Goal: Information Seeking & Learning: Learn about a topic

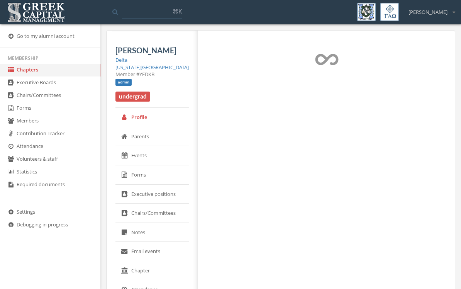
select select "******"
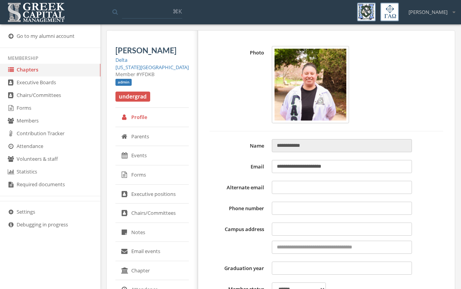
type input "**********"
type input "****"
click at [283, 107] on img at bounding box center [310, 84] width 77 height 77
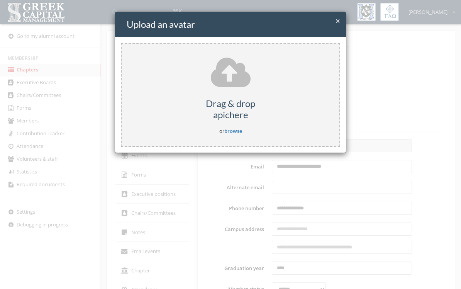
click at [73, 36] on div "× Close Upload an avatar Drag & drop a pic here or browse" at bounding box center [230, 144] width 461 height 289
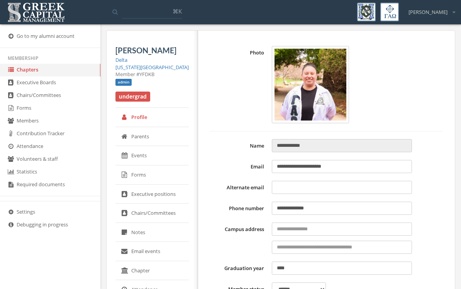
click at [71, 35] on link "Go to my alumni account" at bounding box center [50, 36] width 100 height 13
click at [12, 39] on icon at bounding box center [11, 36] width 8 height 7
click at [23, 40] on link "Go to my alumni account" at bounding box center [50, 36] width 100 height 13
click at [21, 39] on link "Go to my alumni account" at bounding box center [50, 36] width 100 height 13
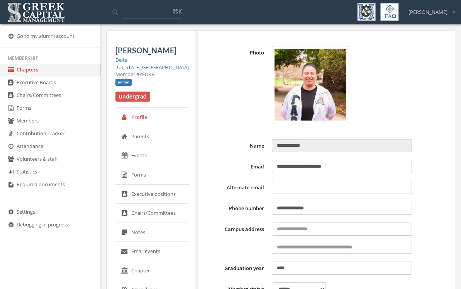
click at [81, 37] on link "Go to my alumni account" at bounding box center [50, 36] width 100 height 13
click at [35, 34] on link "Go to my alumni account" at bounding box center [50, 36] width 100 height 13
click at [25, 37] on link "Go to my alumni account" at bounding box center [50, 36] width 100 height 13
click at [13, 39] on icon at bounding box center [11, 36] width 8 height 7
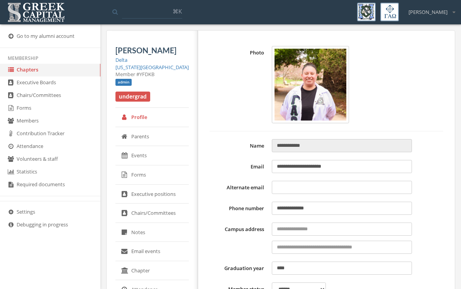
click at [19, 112] on link "Forms" at bounding box center [50, 108] width 100 height 13
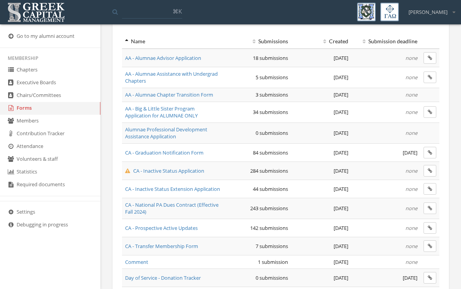
scroll to position [64, 0]
click at [176, 111] on span "AA - Big & Little Sister Program Application for ALUMNAE ONLY" at bounding box center [161, 111] width 73 height 14
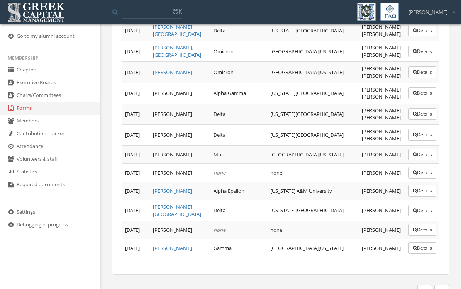
scroll to position [612, 0]
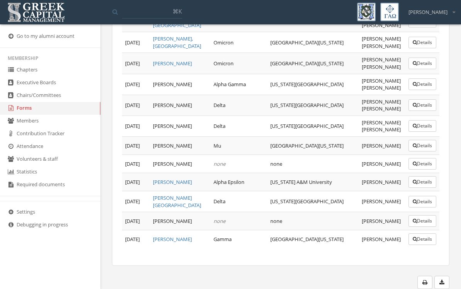
scroll to position [623, 0]
click at [40, 127] on link "Members" at bounding box center [50, 121] width 100 height 13
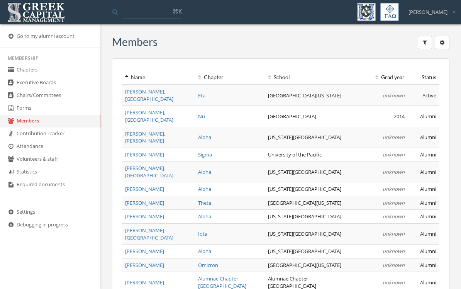
click at [210, 81] on th "Chapter" at bounding box center [230, 77] width 70 height 14
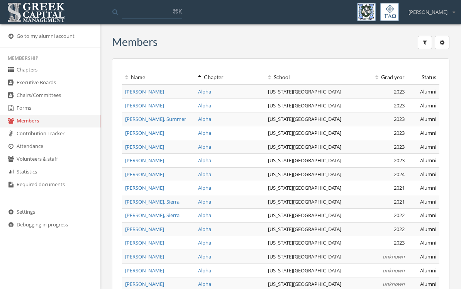
click at [24, 73] on link "Chapters" at bounding box center [50, 70] width 100 height 13
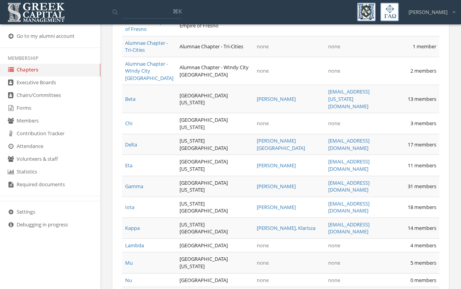
scroll to position [441, 0]
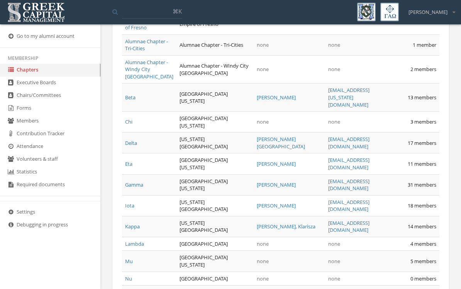
click at [129, 146] on link "Delta" at bounding box center [131, 142] width 12 height 7
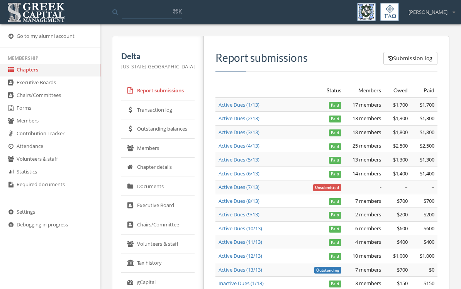
click at [135, 150] on link "Members" at bounding box center [157, 148] width 73 height 19
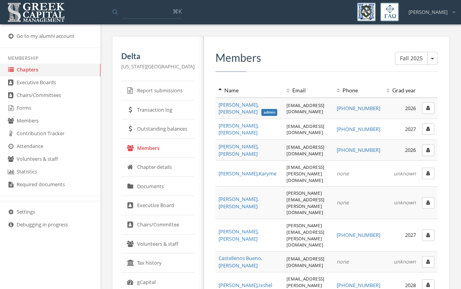
click at [23, 111] on link "Forms" at bounding box center [50, 108] width 100 height 13
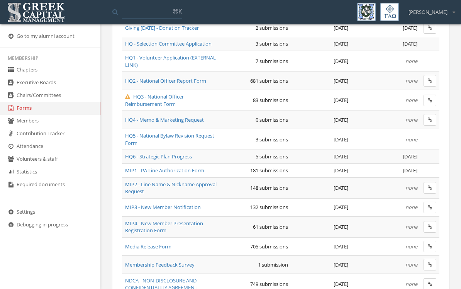
scroll to position [332, 0]
click at [150, 168] on span "MIP1 - PA Line Authorization Form" at bounding box center [164, 169] width 79 height 7
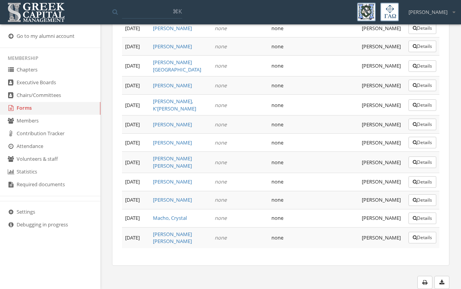
scroll to position [3709, 0]
click at [418, 34] on button "Details" at bounding box center [422, 28] width 28 height 12
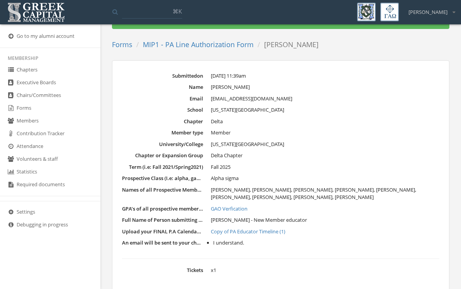
scroll to position [36, 0]
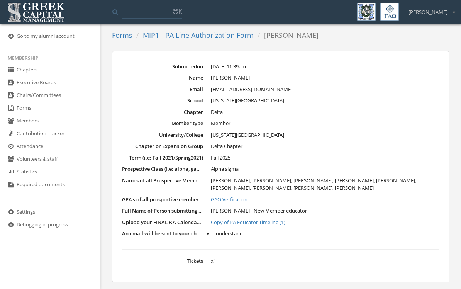
click at [274, 222] on link "Copy of PA Educator Timeline (1)" at bounding box center [325, 223] width 229 height 8
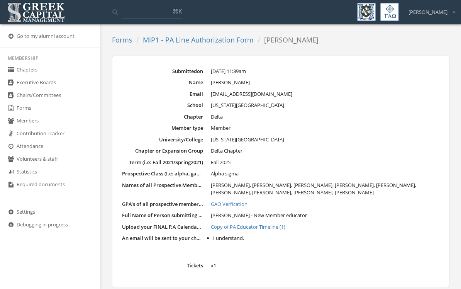
scroll to position [31, 0]
click at [332, 224] on link "Copy of PA Educator Timeline (1)" at bounding box center [325, 228] width 229 height 8
click at [242, 203] on link "GAO Verfication" at bounding box center [325, 205] width 229 height 8
click at [17, 112] on link "Forms" at bounding box center [50, 108] width 100 height 13
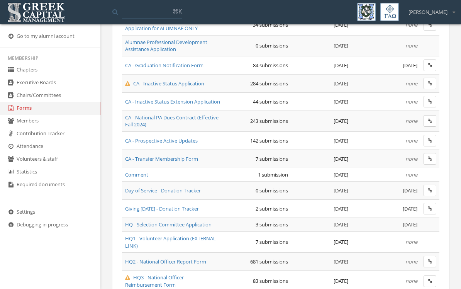
scroll to position [150, 0]
click at [149, 143] on span "CA - Prospective Active Updates" at bounding box center [161, 140] width 73 height 7
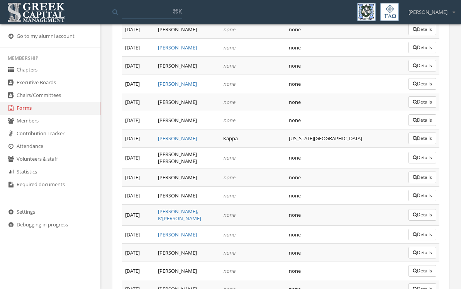
scroll to position [2451, 0]
click at [422, 229] on button "Details" at bounding box center [422, 235] width 28 height 12
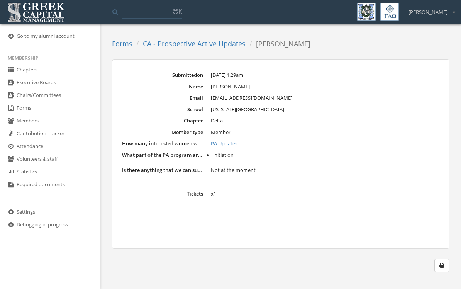
click at [234, 146] on link "PA Updates" at bounding box center [325, 144] width 229 height 8
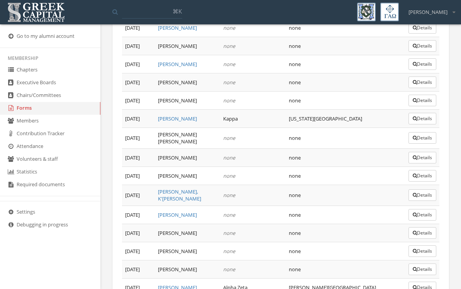
scroll to position [2470, 0]
click at [424, 282] on button "Details" at bounding box center [422, 288] width 28 height 12
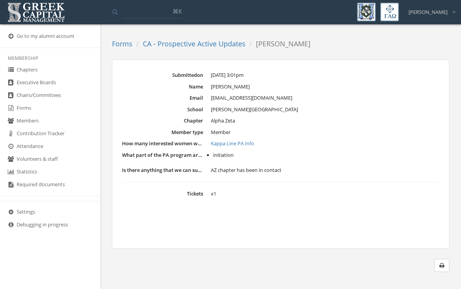
click at [248, 140] on link "Kappa Line PA Info" at bounding box center [325, 144] width 229 height 8
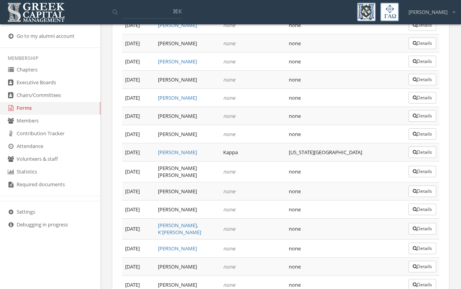
scroll to position [2437, 0]
click at [422, 261] on button "Details" at bounding box center [422, 267] width 28 height 12
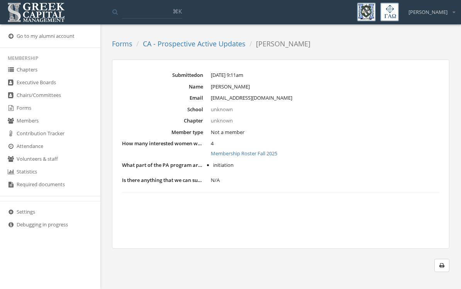
click at [271, 146] on dd "4 Membership Roster Fall 2025" at bounding box center [325, 149] width 229 height 18
click at [271, 152] on link "Membership Roster Fall 2025" at bounding box center [325, 154] width 229 height 8
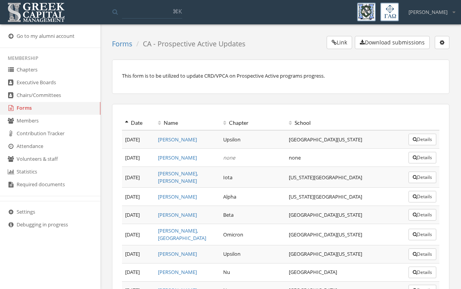
click at [395, 174] on td "Texas Tech University" at bounding box center [343, 177] width 115 height 21
click at [300, 68] on div "This form is to be utilized to update CRD/VPCA on Prospective Active programs p…" at bounding box center [280, 76] width 337 height 34
